Goal: Information Seeking & Learning: Check status

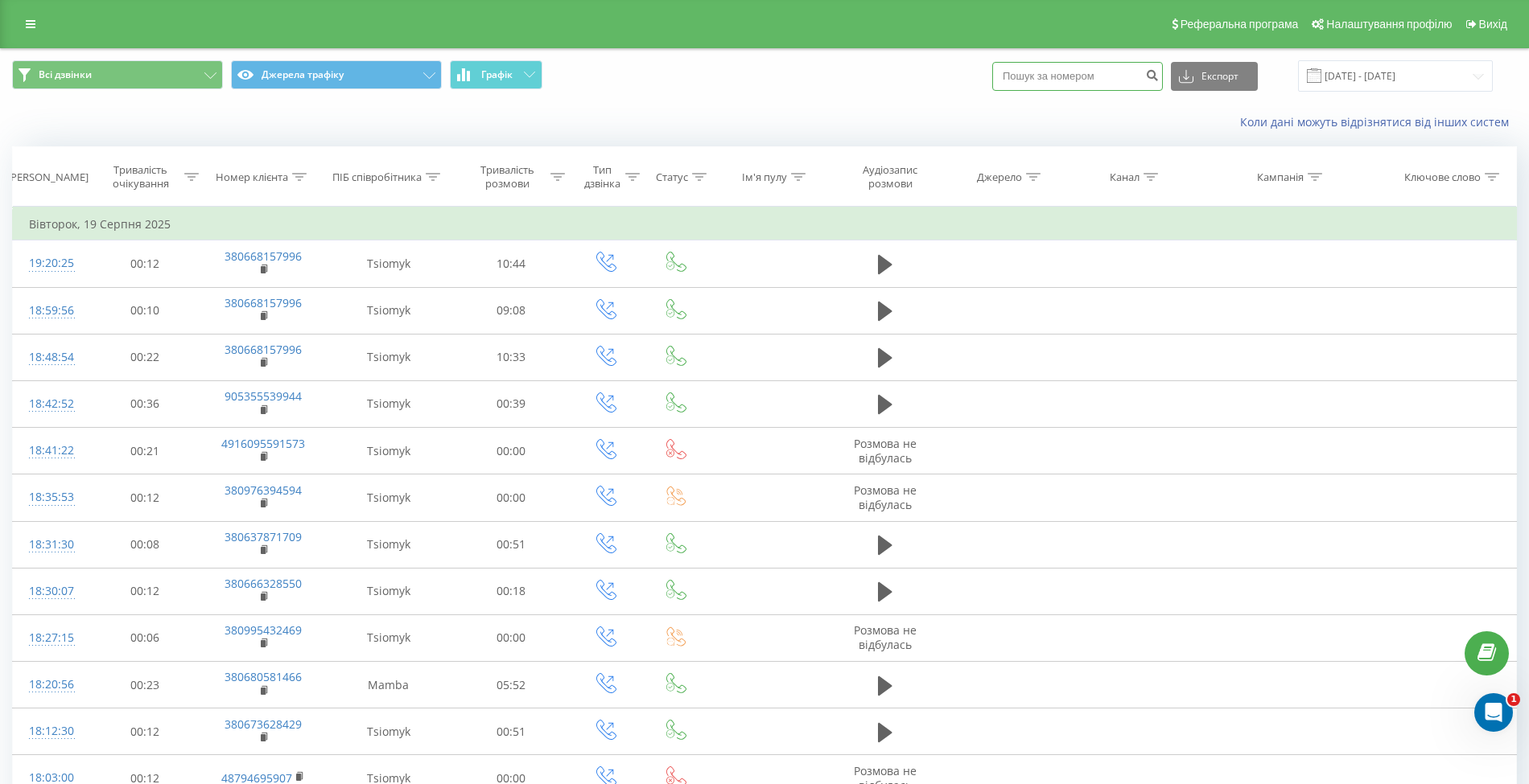
click at [1056, 85] on input at bounding box center [1077, 76] width 171 height 29
paste input "779100"
drag, startPoint x: 1061, startPoint y: 77, endPoint x: 993, endPoint y: 79, distance: 68.0
click at [993, 79] on div "Всі дзвінки Джерела трафіку Графік 779100 Експорт .csv .xls .xlsx 19.07.2025 - …" at bounding box center [764, 76] width 1504 height 32
paste input "[PHONE_NUMBER]"
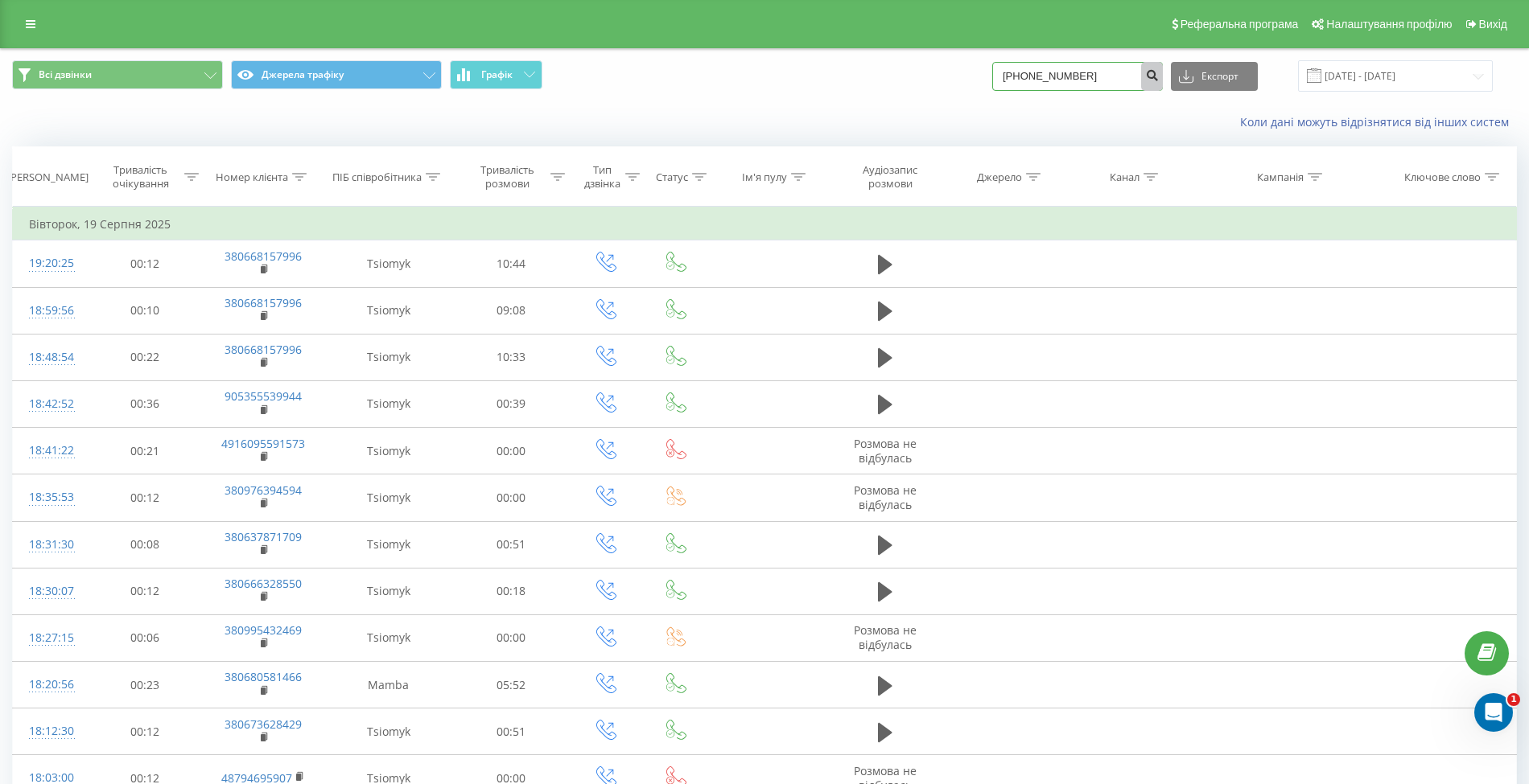
type input "[PHONE_NUMBER]"
click at [1158, 77] on icon "submit" at bounding box center [1152, 73] width 14 height 9
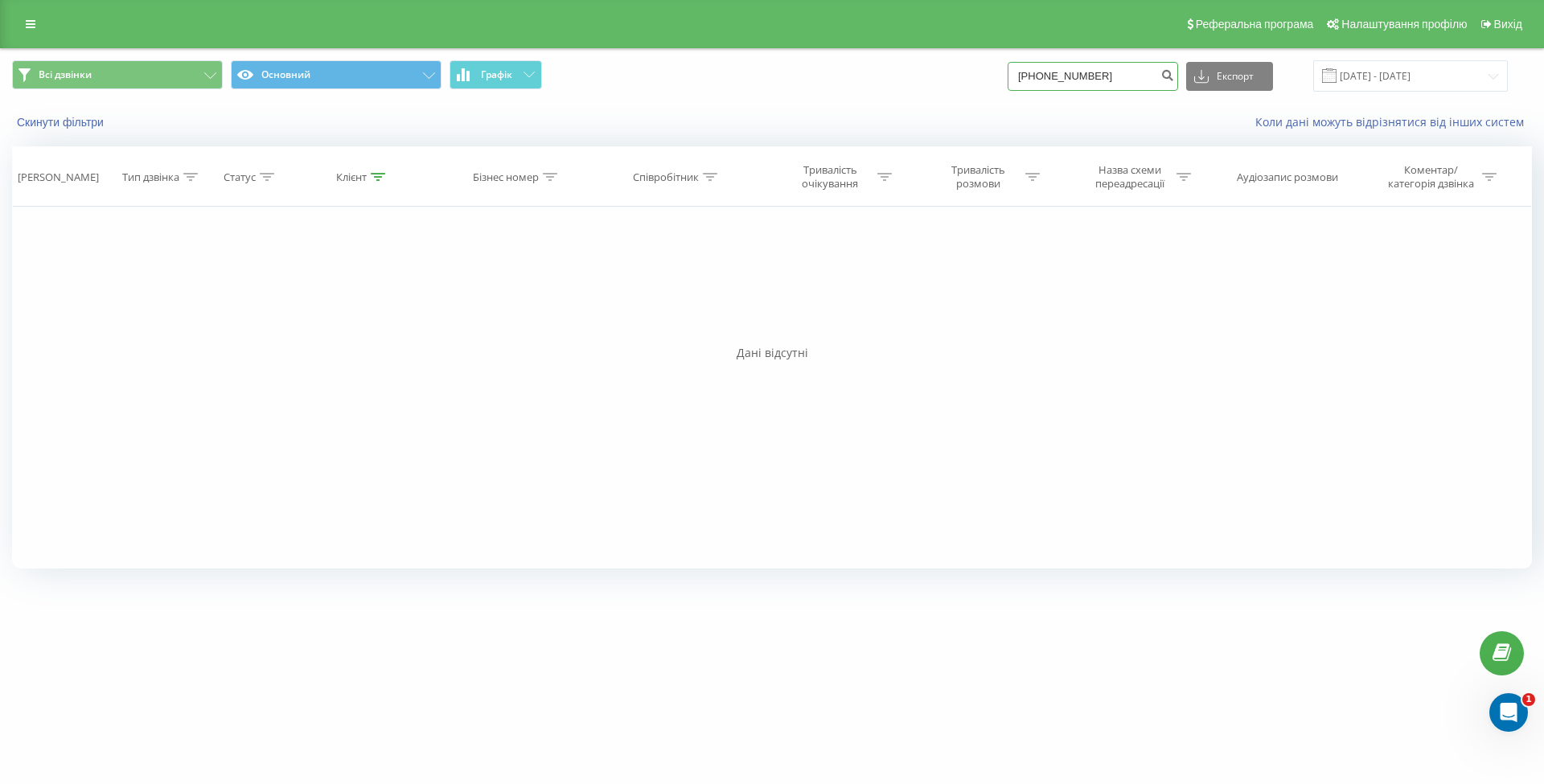
click at [1133, 65] on input "[PHONE_NUMBER]" at bounding box center [1093, 76] width 171 height 29
click at [1413, 76] on input "[DATE] - [DATE]" at bounding box center [1411, 76] width 195 height 32
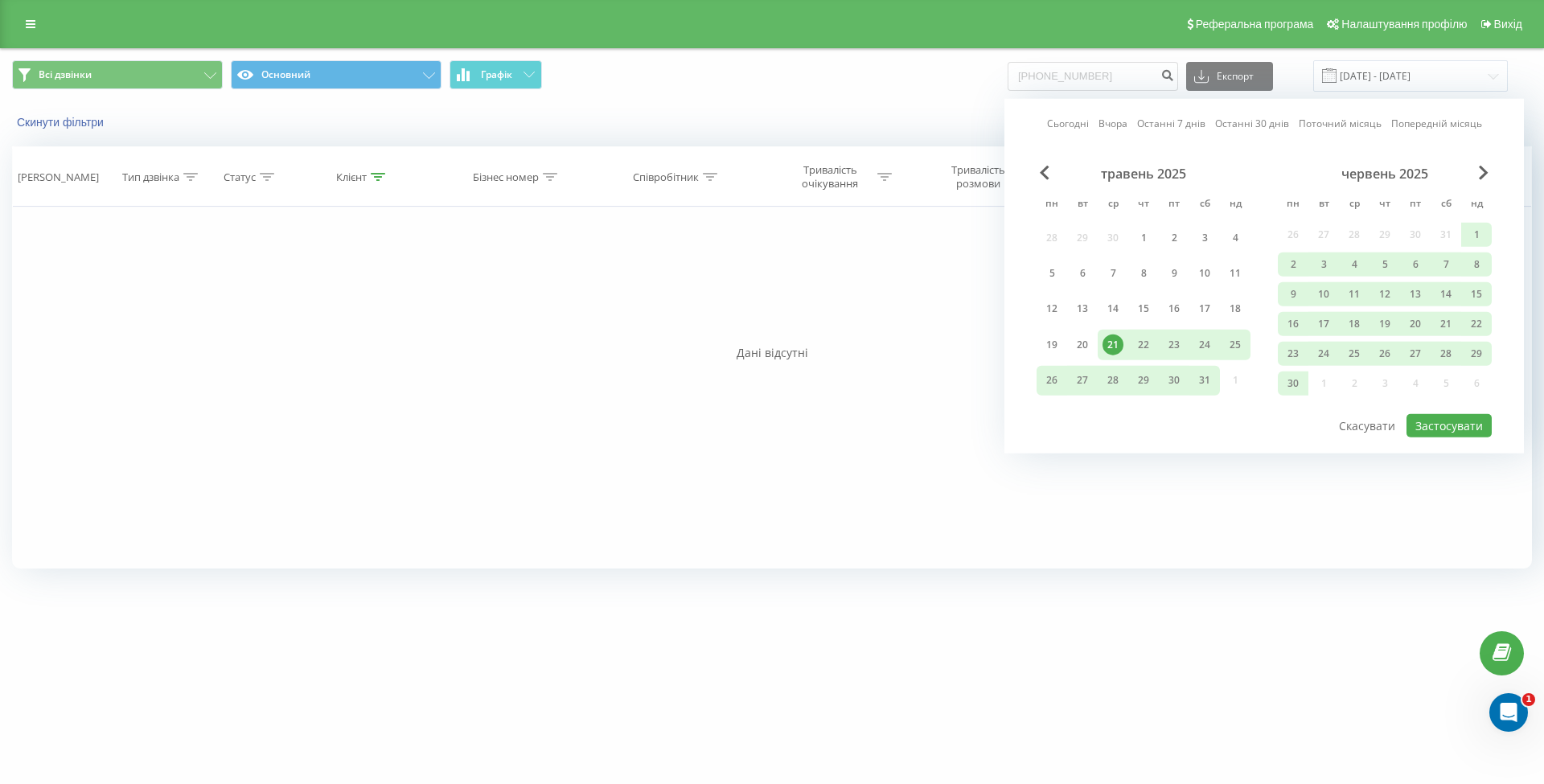
click at [872, 76] on div "Всі дзвінки Основний Графік +380967303771 Експорт .csv .xls .xlsx 21.05.2025 - …" at bounding box center [772, 76] width 1520 height 32
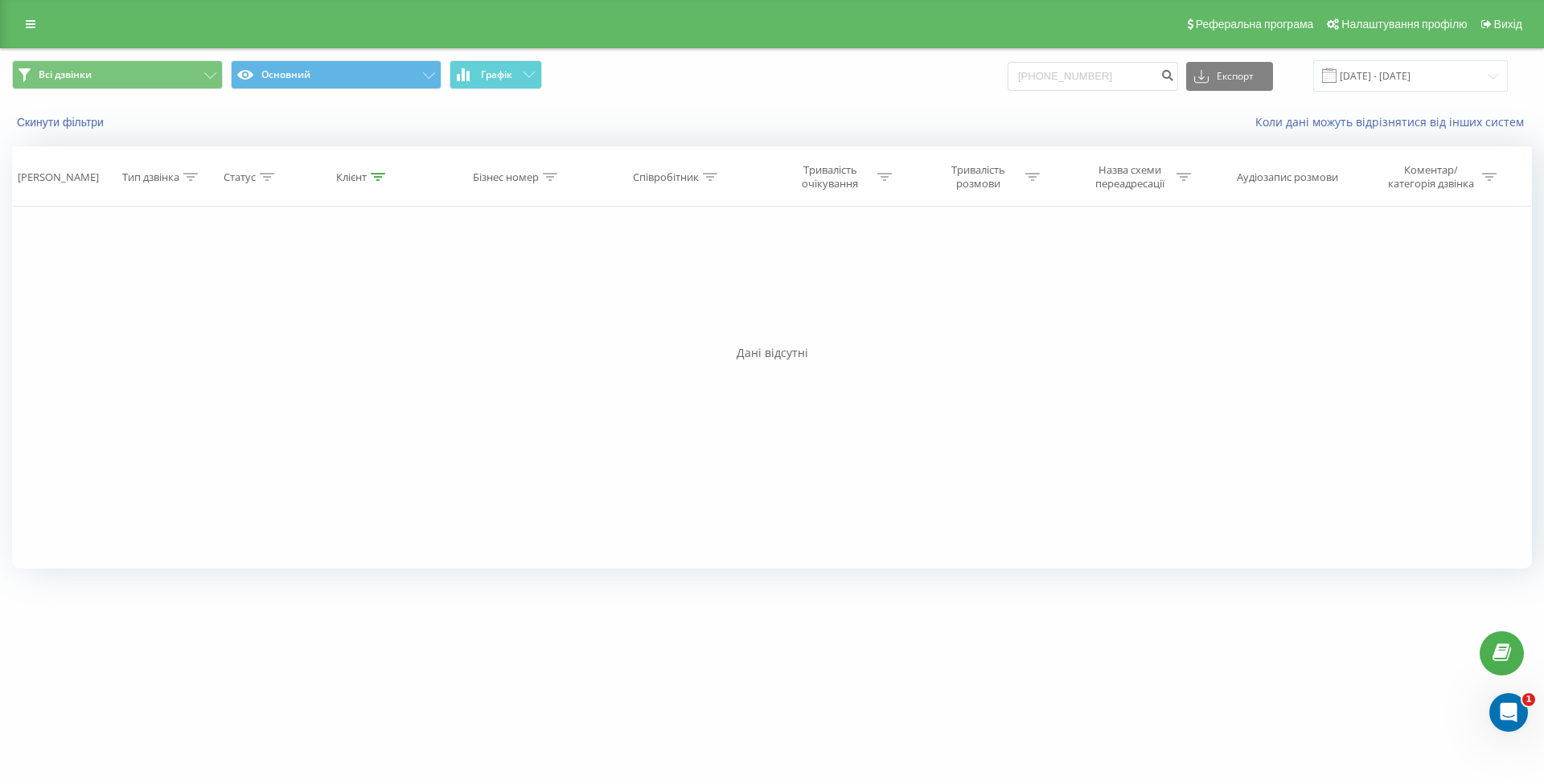
click at [375, 175] on icon at bounding box center [378, 177] width 15 height 8
click at [704, 177] on icon at bounding box center [710, 177] width 15 height 8
click at [703, 322] on span "OK" at bounding box center [711, 323] width 45 height 25
click at [1145, 72] on input "[PHONE_NUMBER]" at bounding box center [1093, 76] width 171 height 29
type input "[PHONE_NUMBER]"
